Goal: Task Accomplishment & Management: Manage account settings

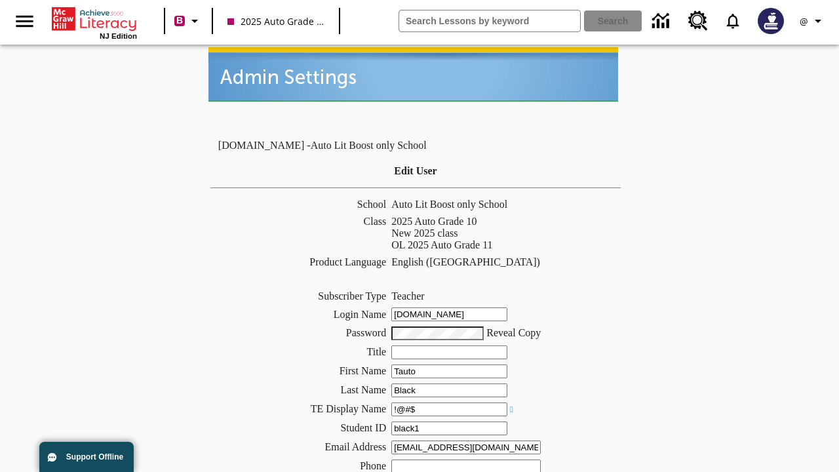
type input "!@#$"
click at [813, 21] on icon "Profile/Settings" at bounding box center [818, 21] width 16 height 16
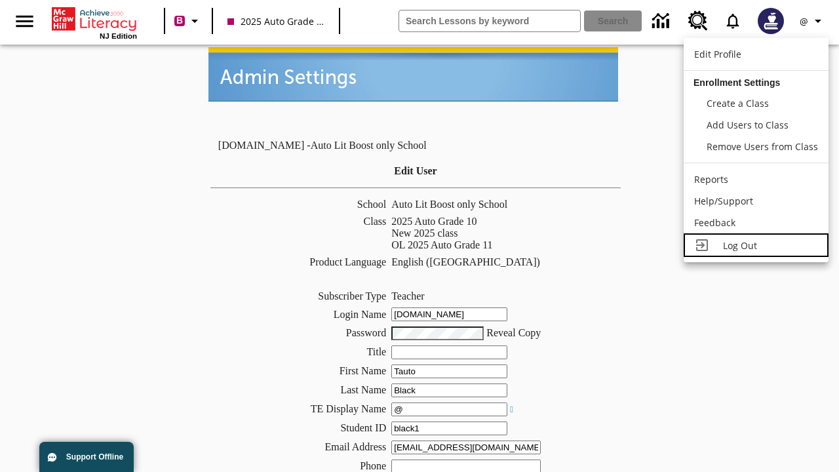
click at [756, 245] on span "Log Out" at bounding box center [740, 245] width 34 height 12
